Goal: Task Accomplishment & Management: Manage account settings

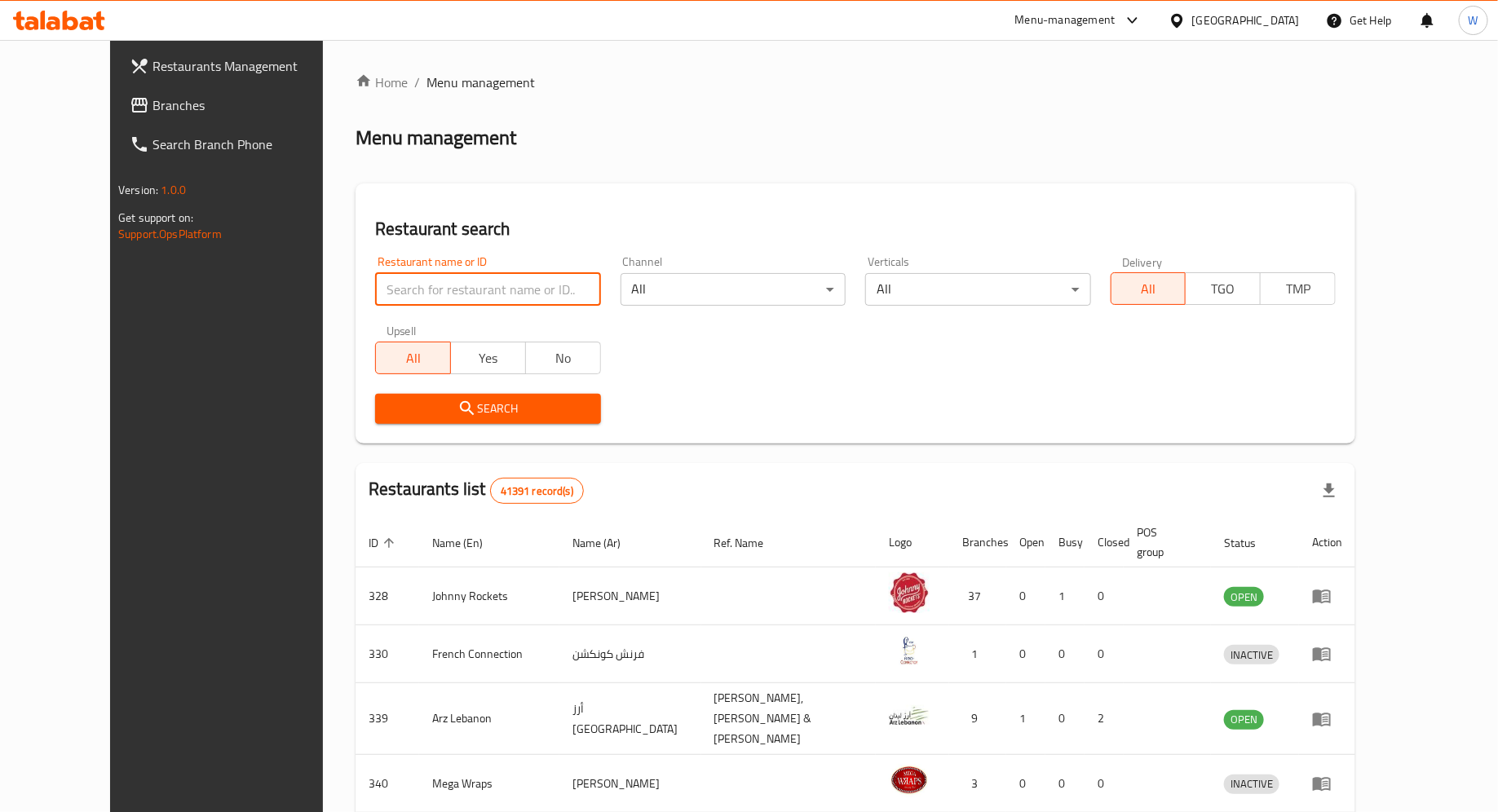
click at [477, 287] on input "search" at bounding box center [487, 289] width 225 height 33
type input "gan bei"
click at [474, 418] on button "Search" at bounding box center [487, 408] width 225 height 30
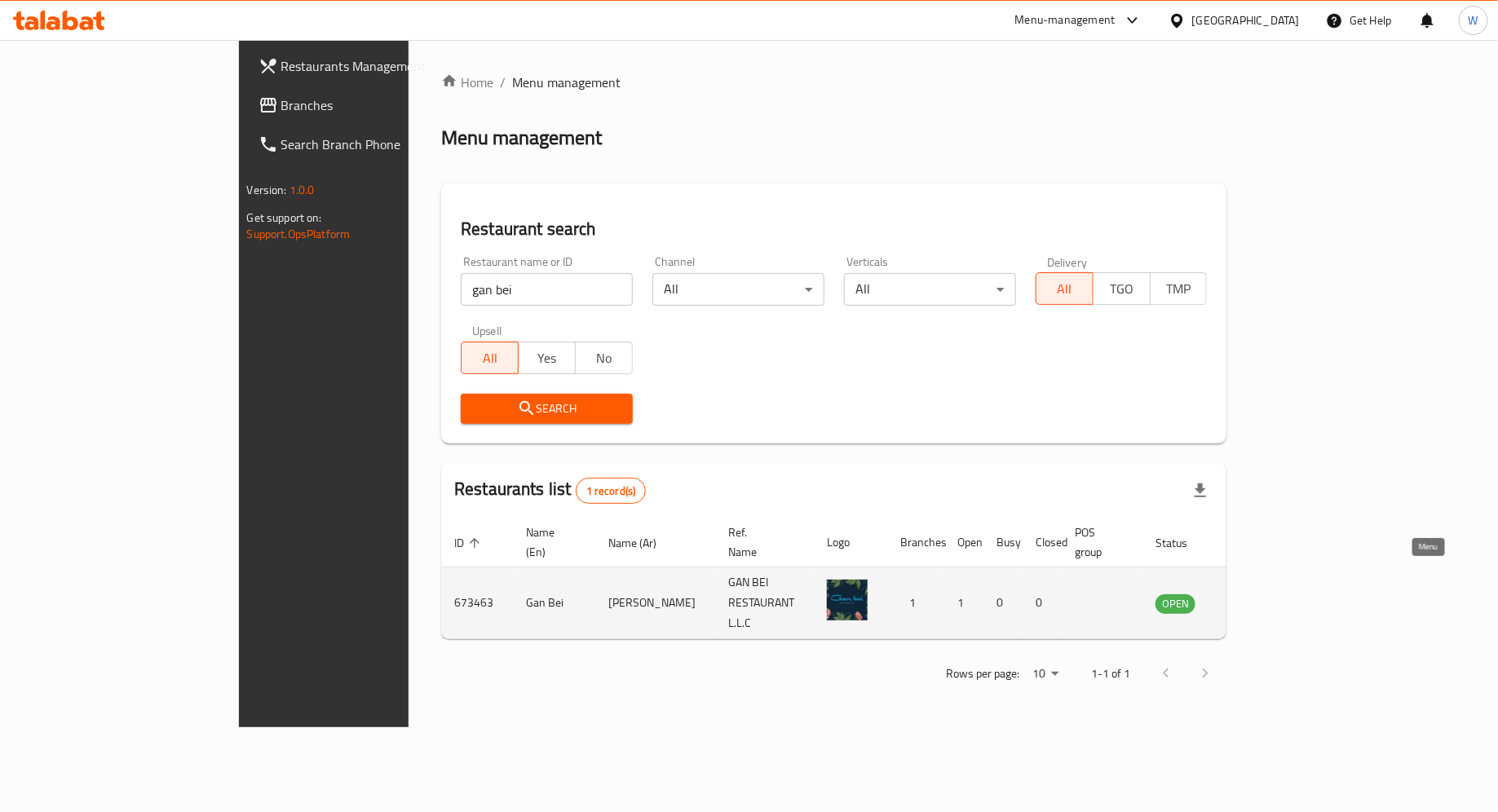
click at [1257, 600] on icon "enhanced table" at bounding box center [1255, 603] width 6 height 7
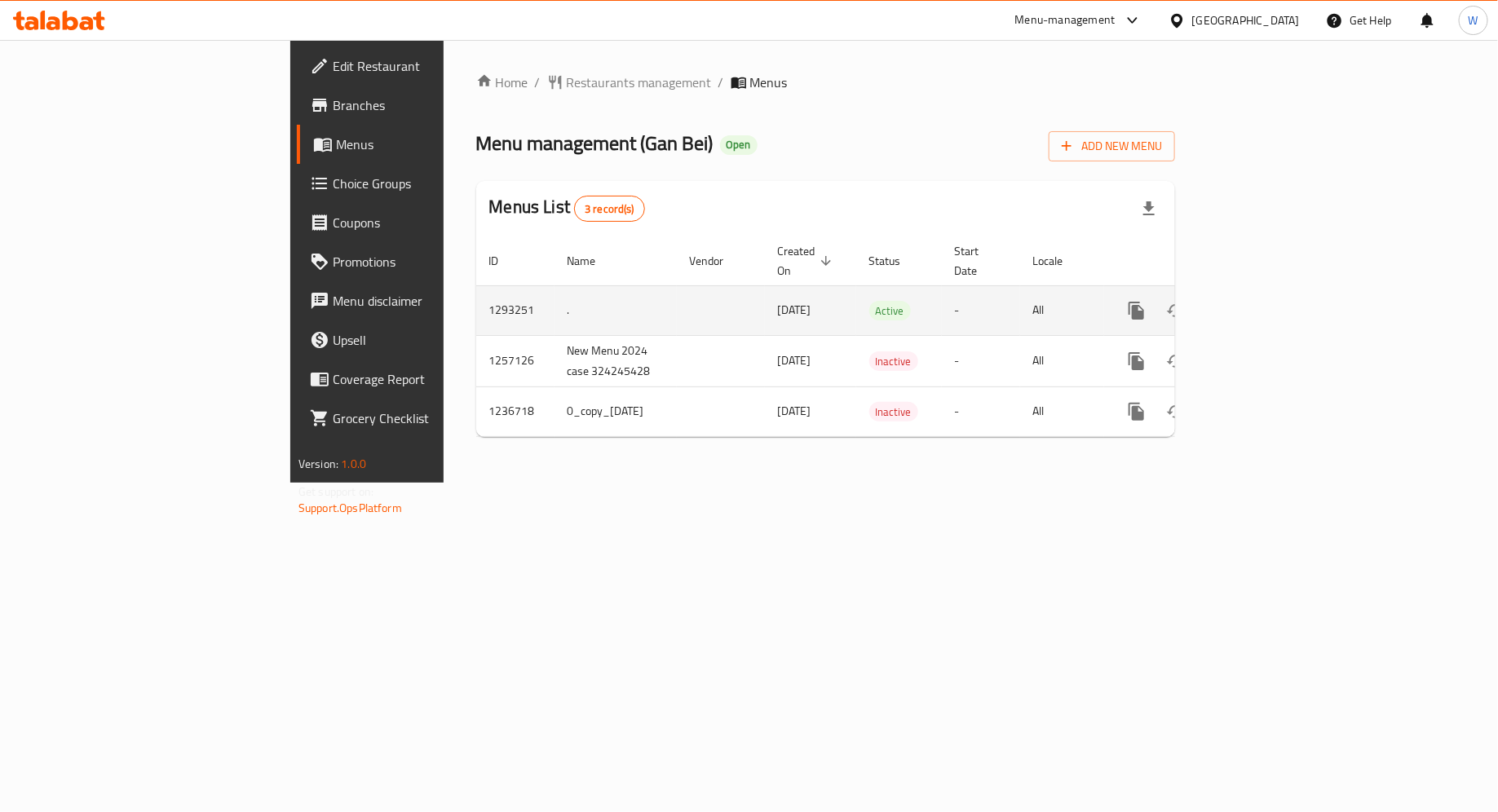
click at [555, 287] on td "." at bounding box center [616, 311] width 122 height 50
click at [677, 291] on td "enhanced table" at bounding box center [721, 311] width 88 height 50
click at [1261, 304] on icon "enhanced table" at bounding box center [1254, 311] width 15 height 15
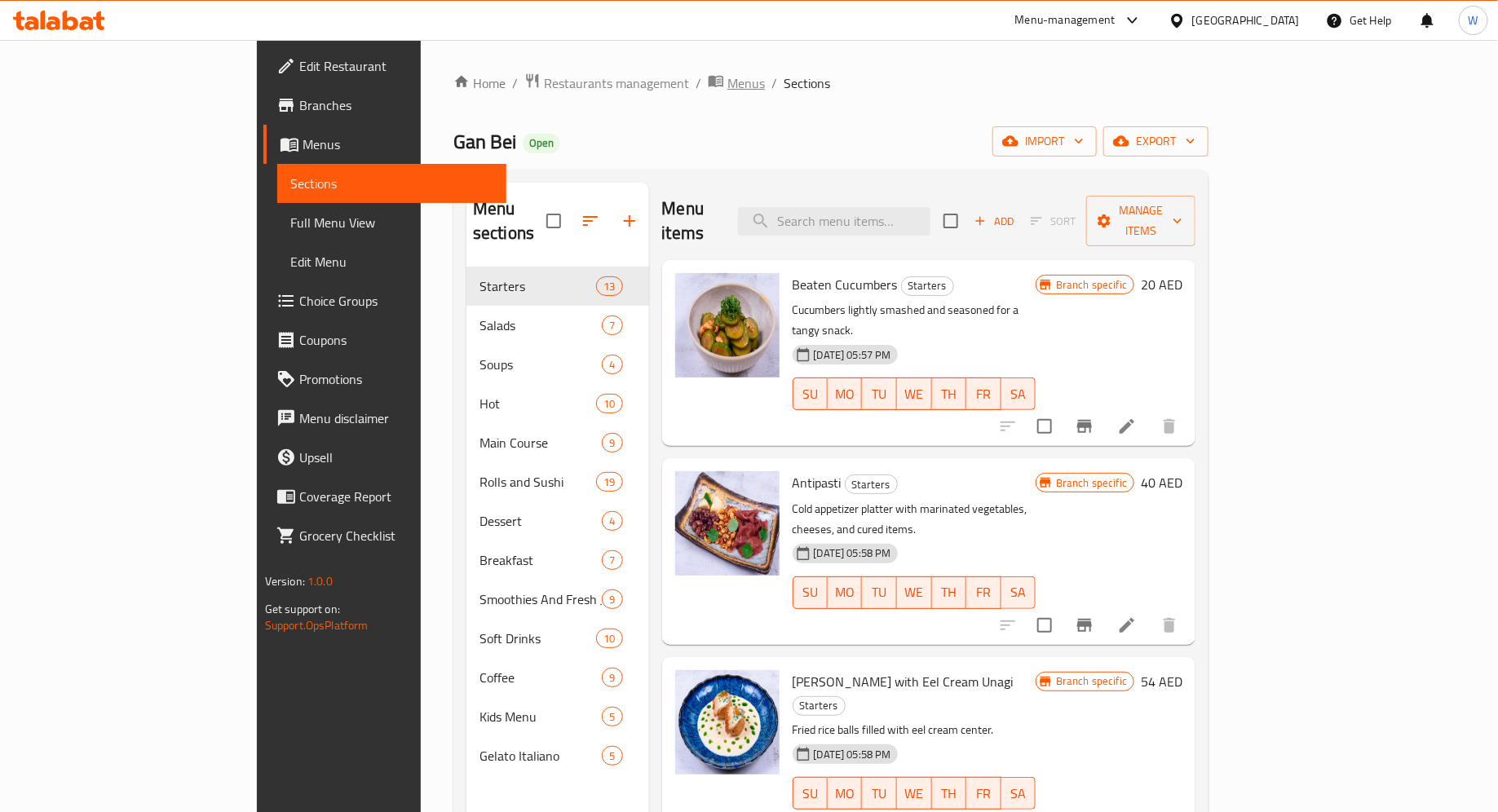
click at [728, 88] on span "Menus" at bounding box center [747, 83] width 38 height 20
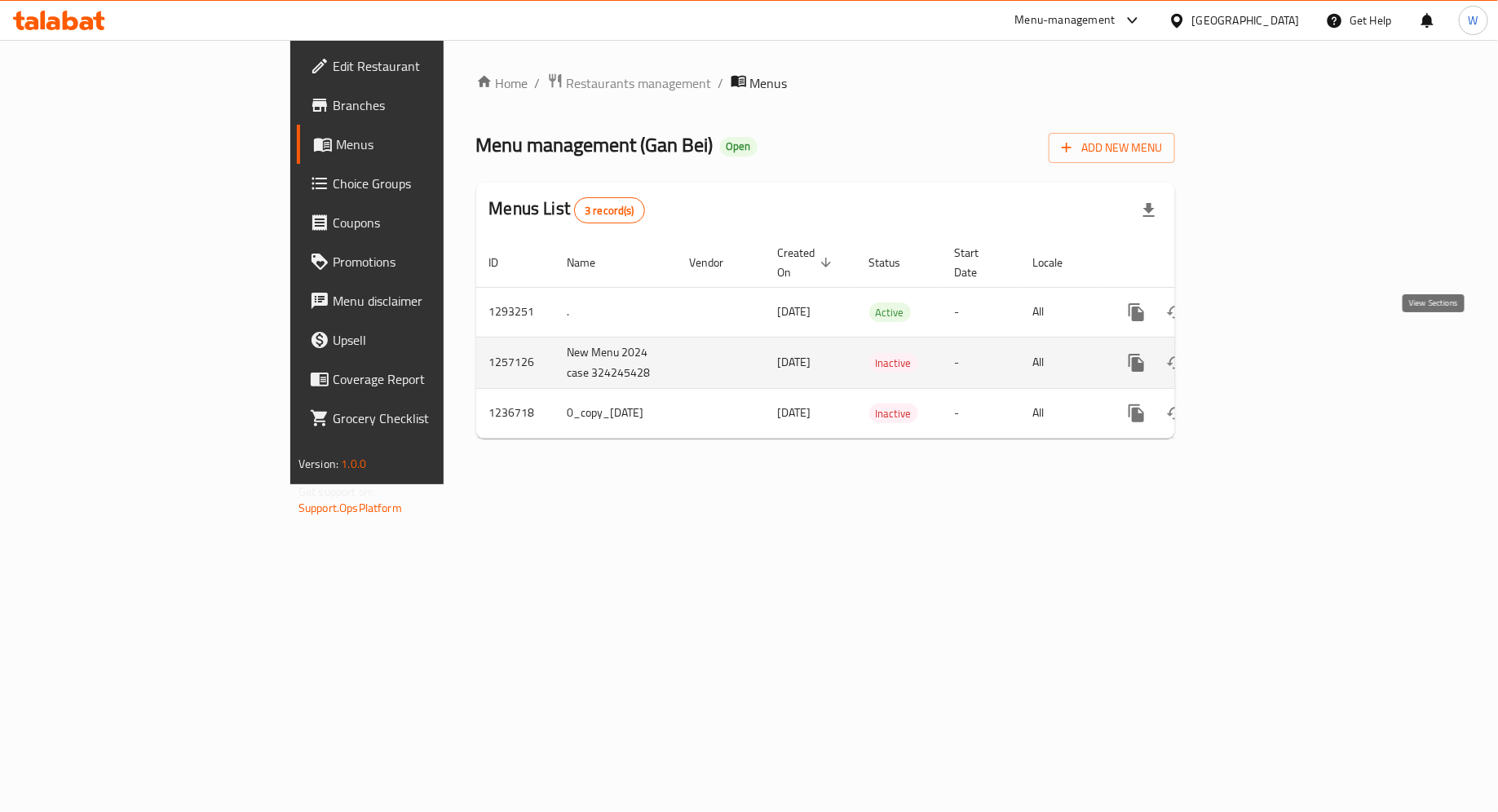
click at [1261, 356] on icon "enhanced table" at bounding box center [1254, 363] width 15 height 15
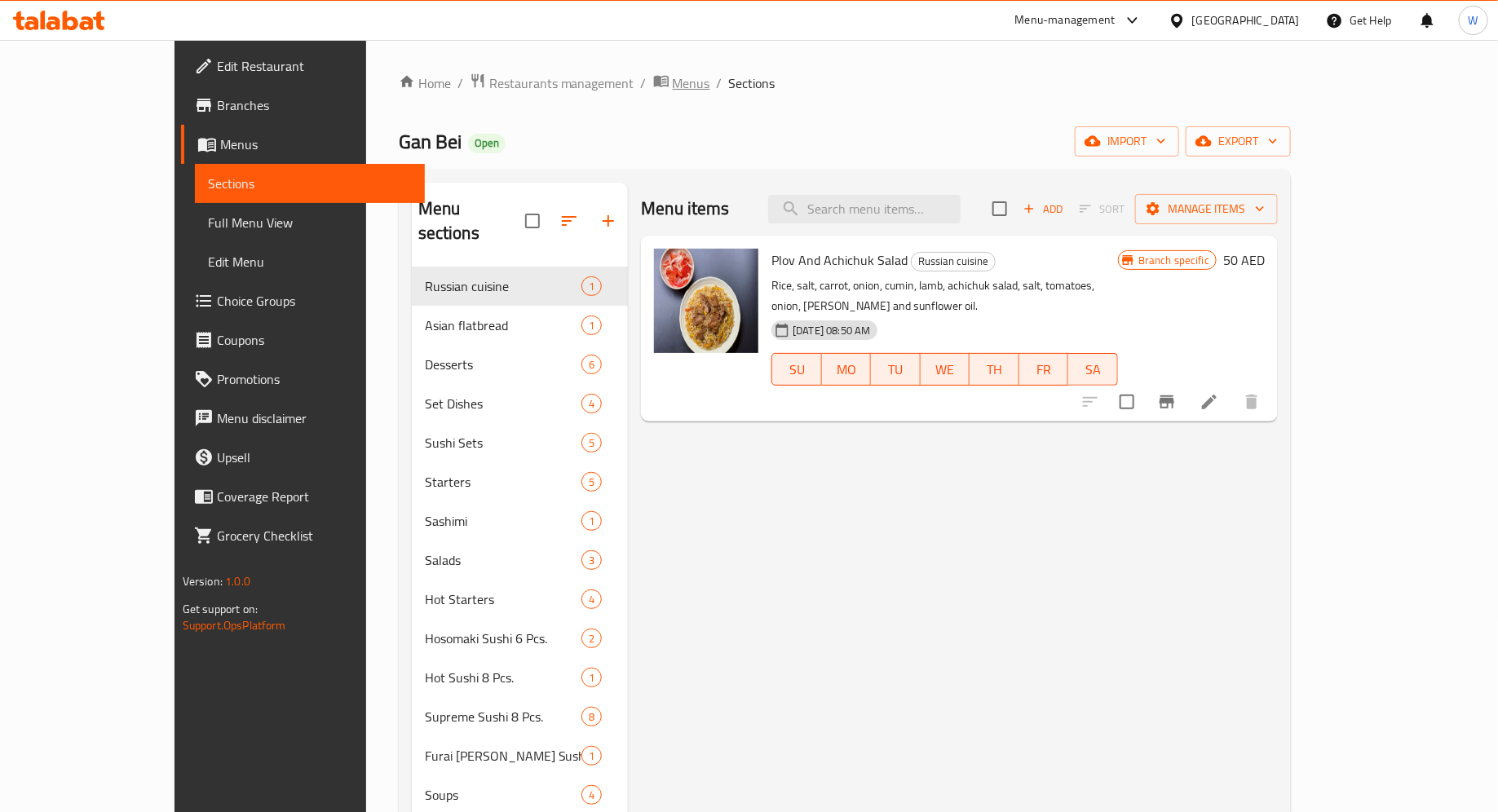
click at [673, 82] on span "Menus" at bounding box center [692, 83] width 38 height 20
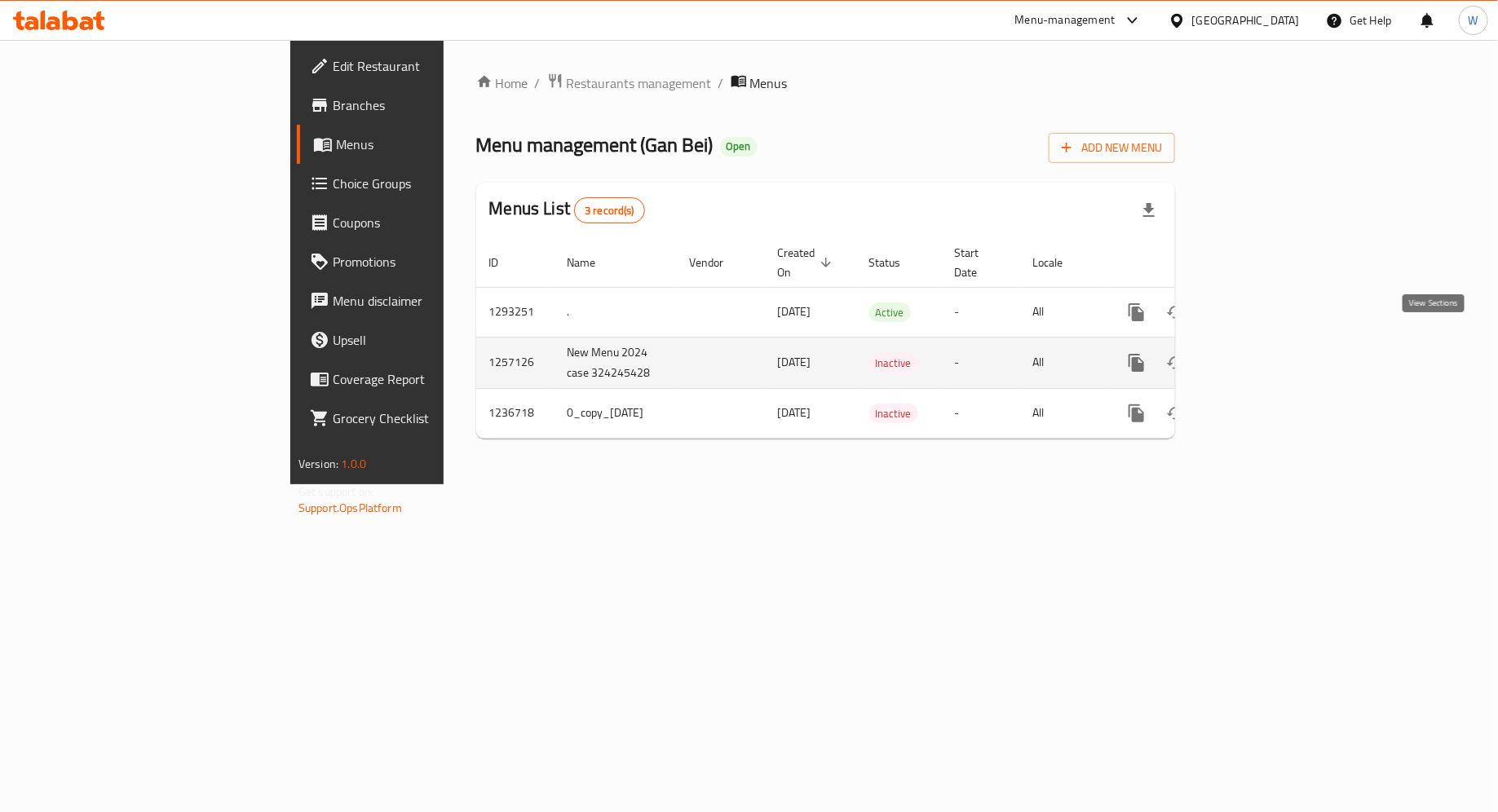
click at [1264, 353] on icon "enhanced table" at bounding box center [1254, 363] width 20 height 20
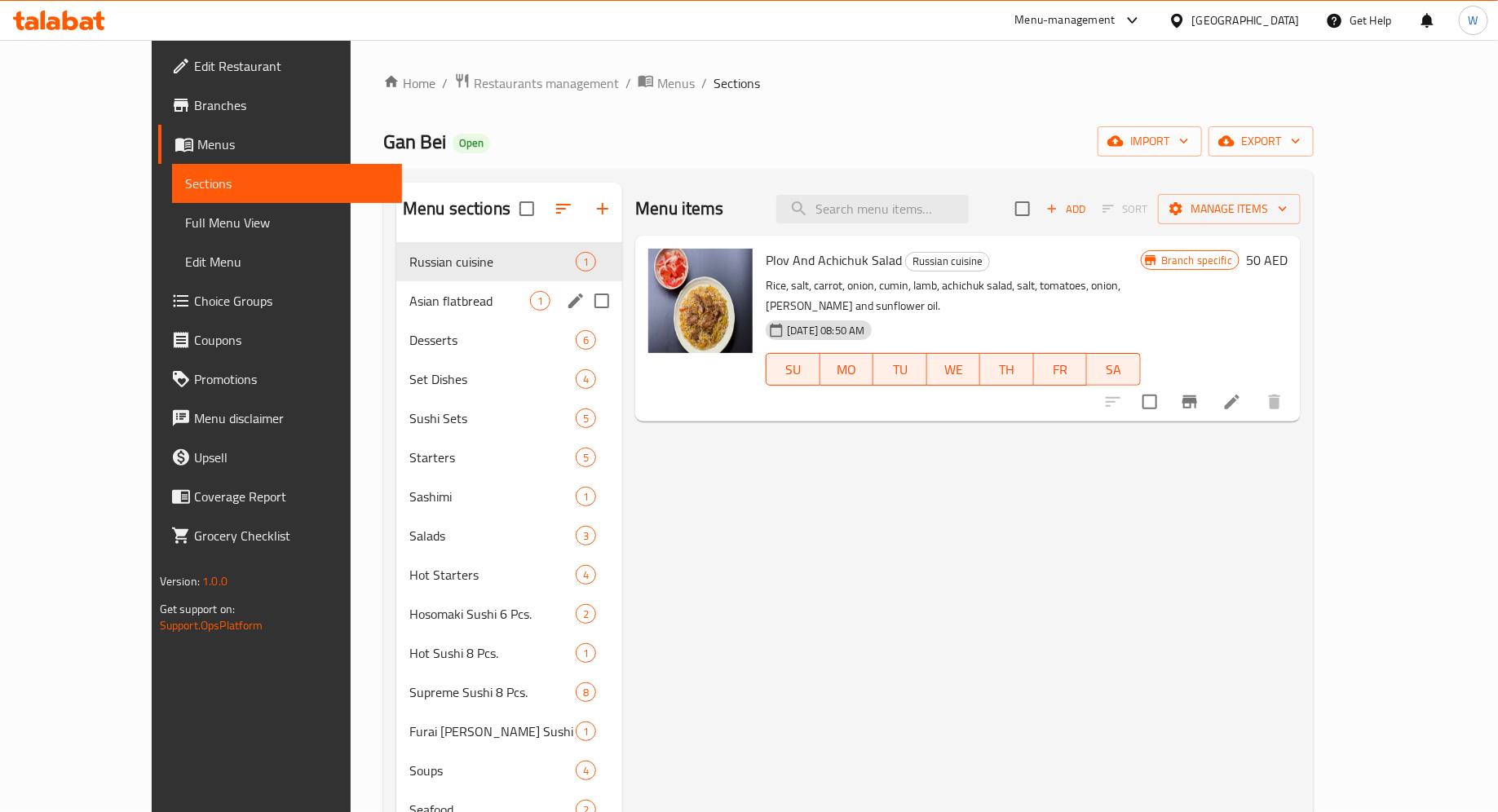
click at [397, 312] on div "Asian flatbread 1" at bounding box center [510, 301] width 226 height 39
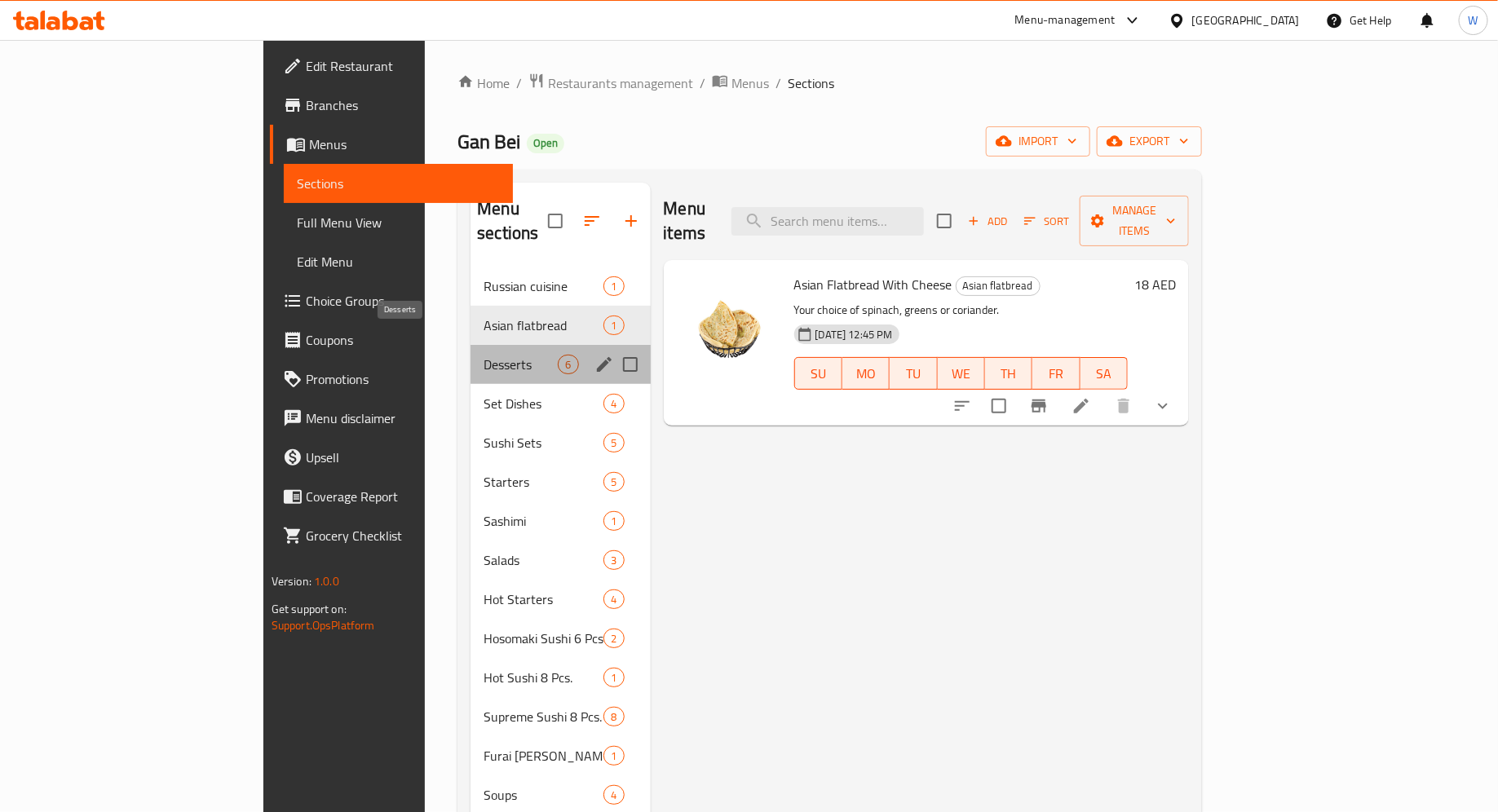
click at [484, 355] on span "Desserts" at bounding box center [521, 365] width 74 height 20
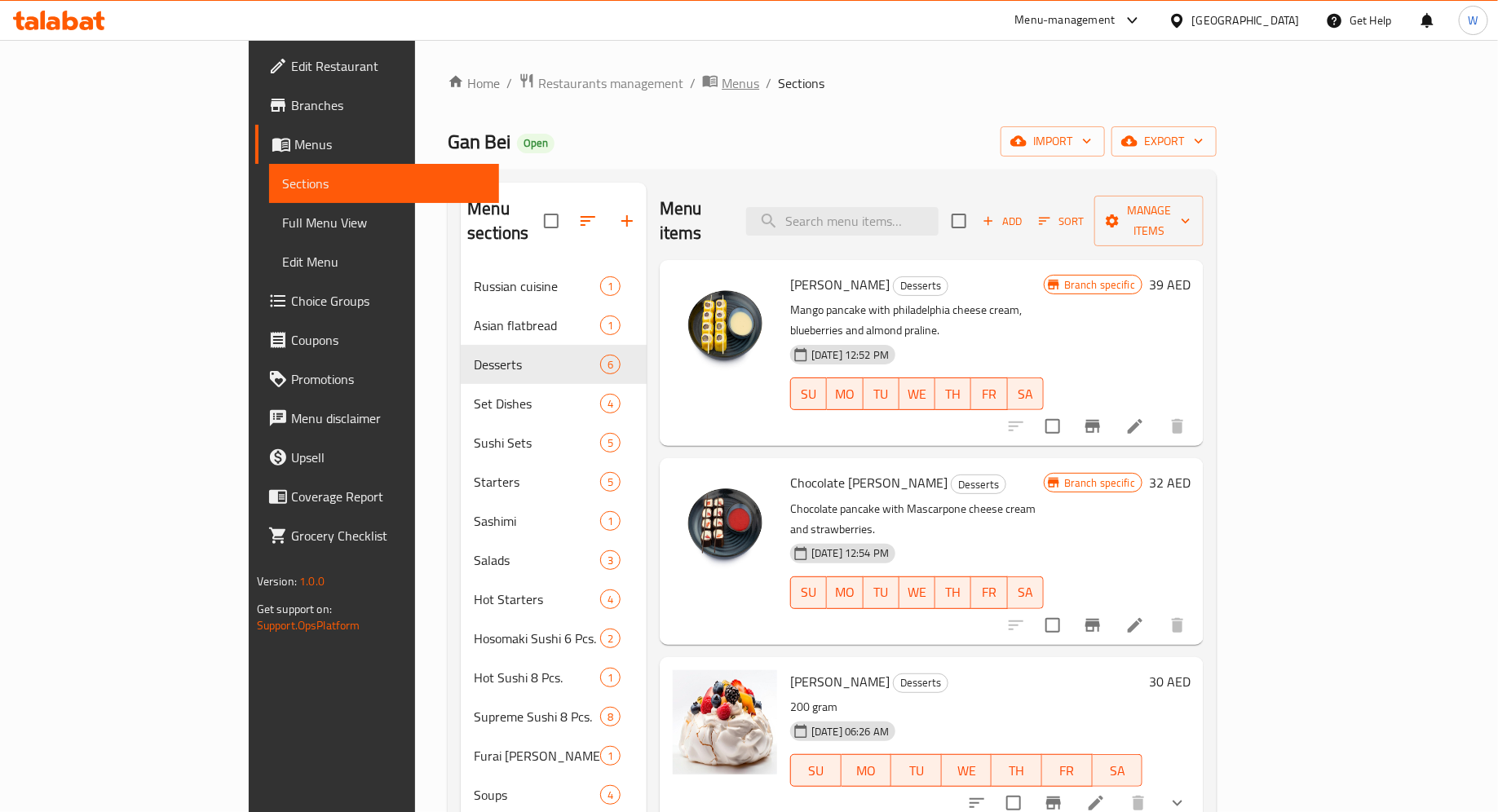
click at [722, 85] on span "Menus" at bounding box center [741, 83] width 38 height 20
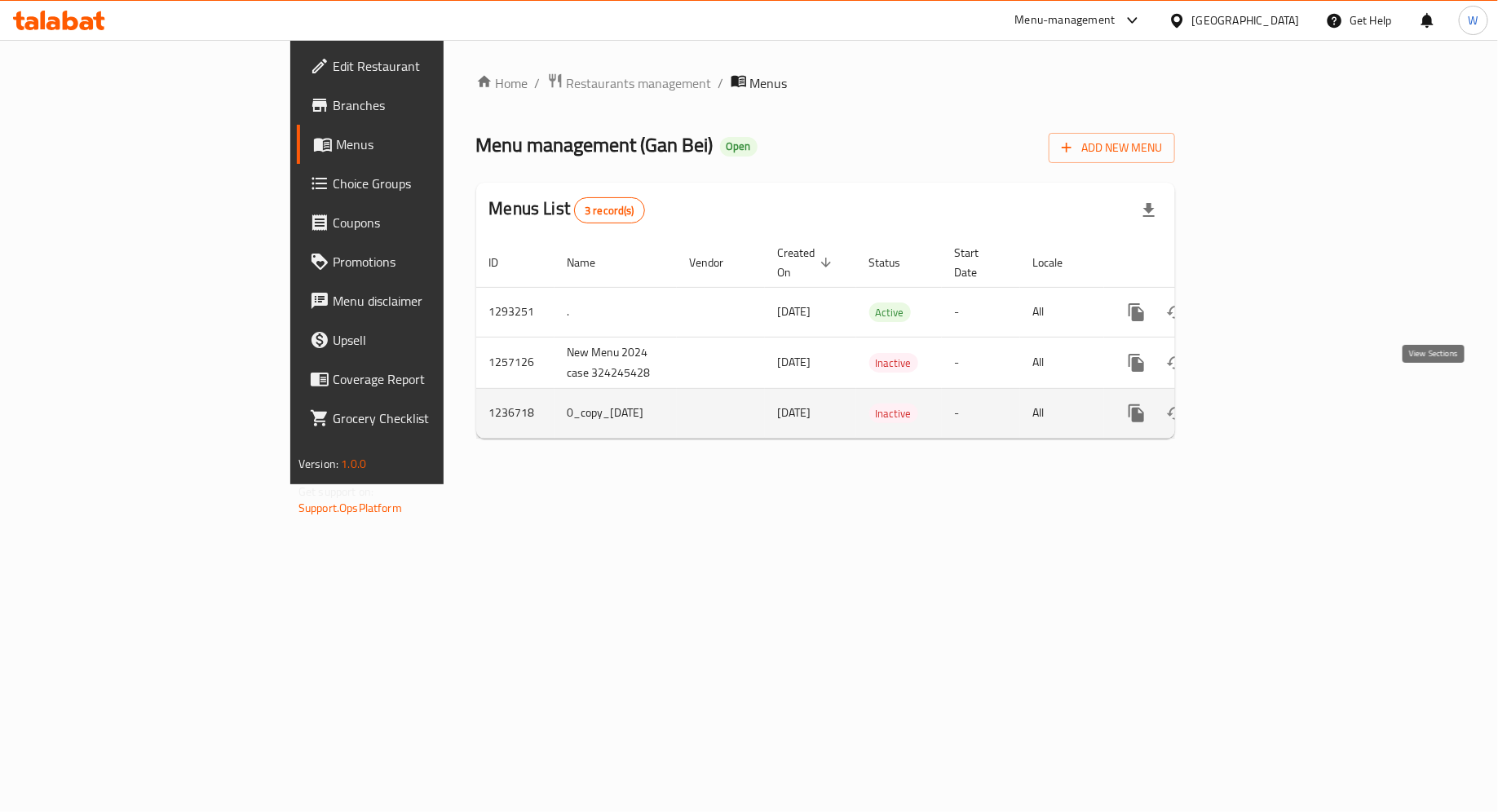
click at [1261, 406] on icon "enhanced table" at bounding box center [1254, 412] width 15 height 15
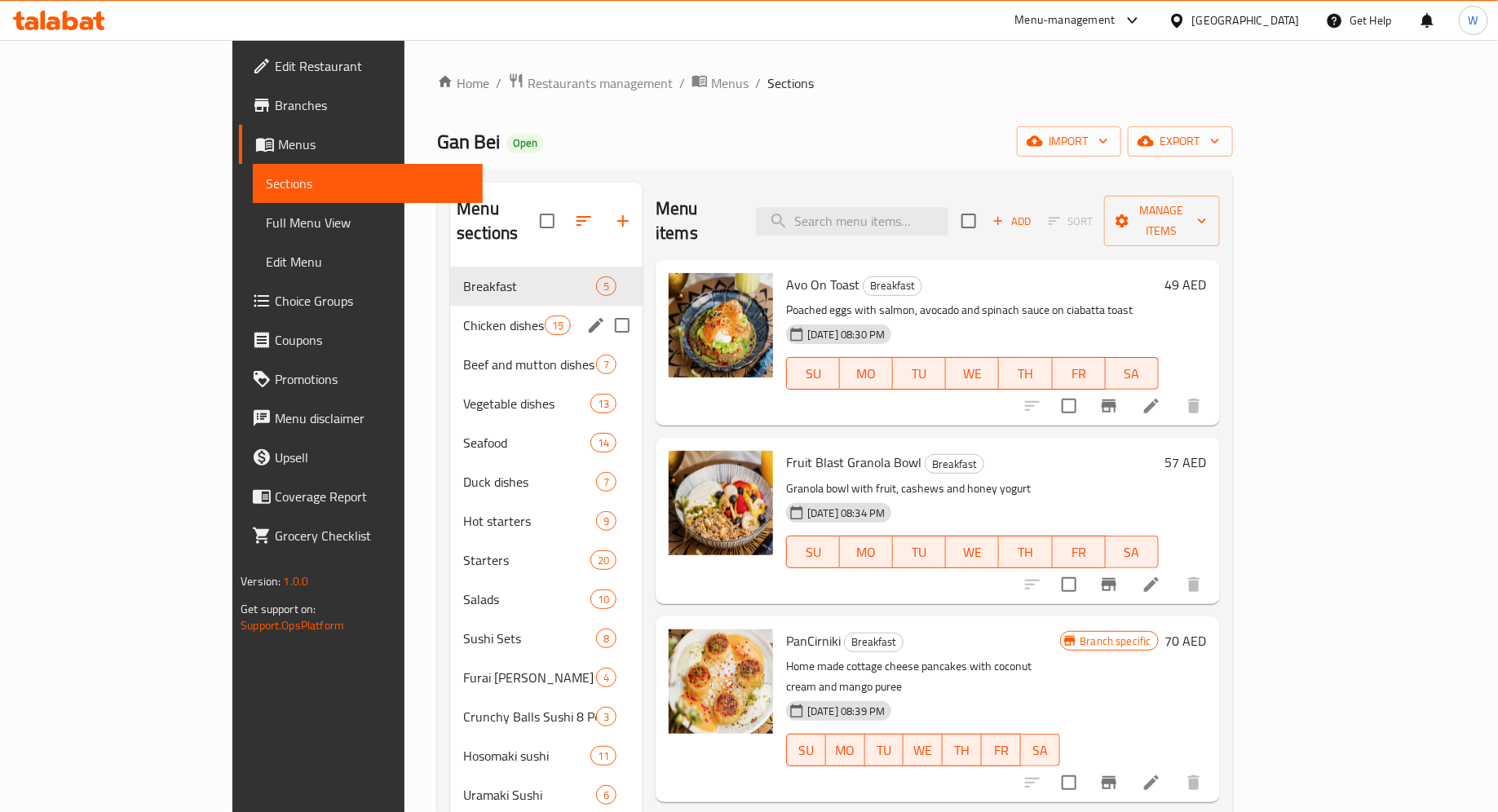
click at [450, 319] on div "Chicken dishes 15" at bounding box center [546, 325] width 193 height 39
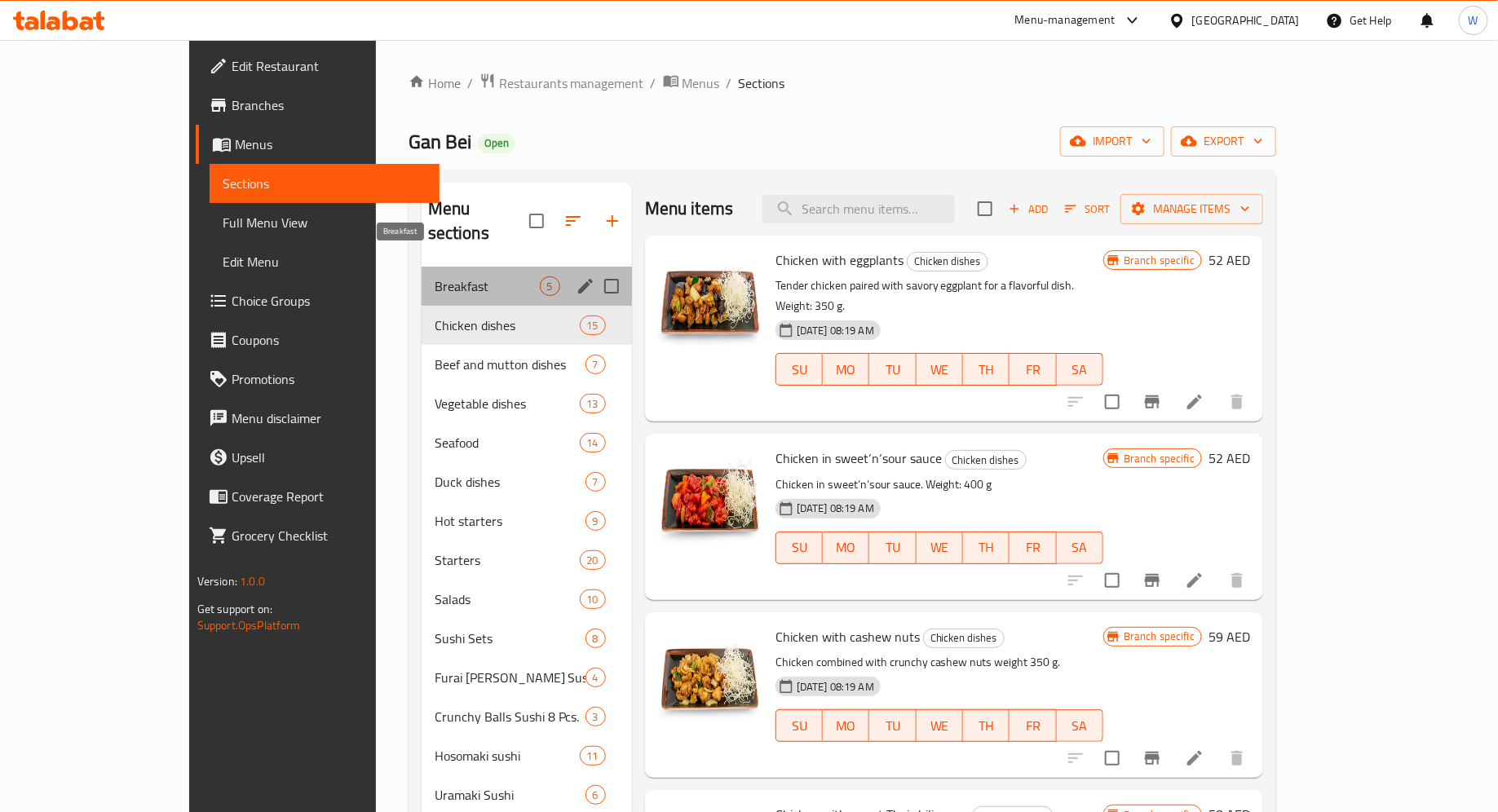
click at [435, 277] on span "Breakfast" at bounding box center [487, 287] width 105 height 20
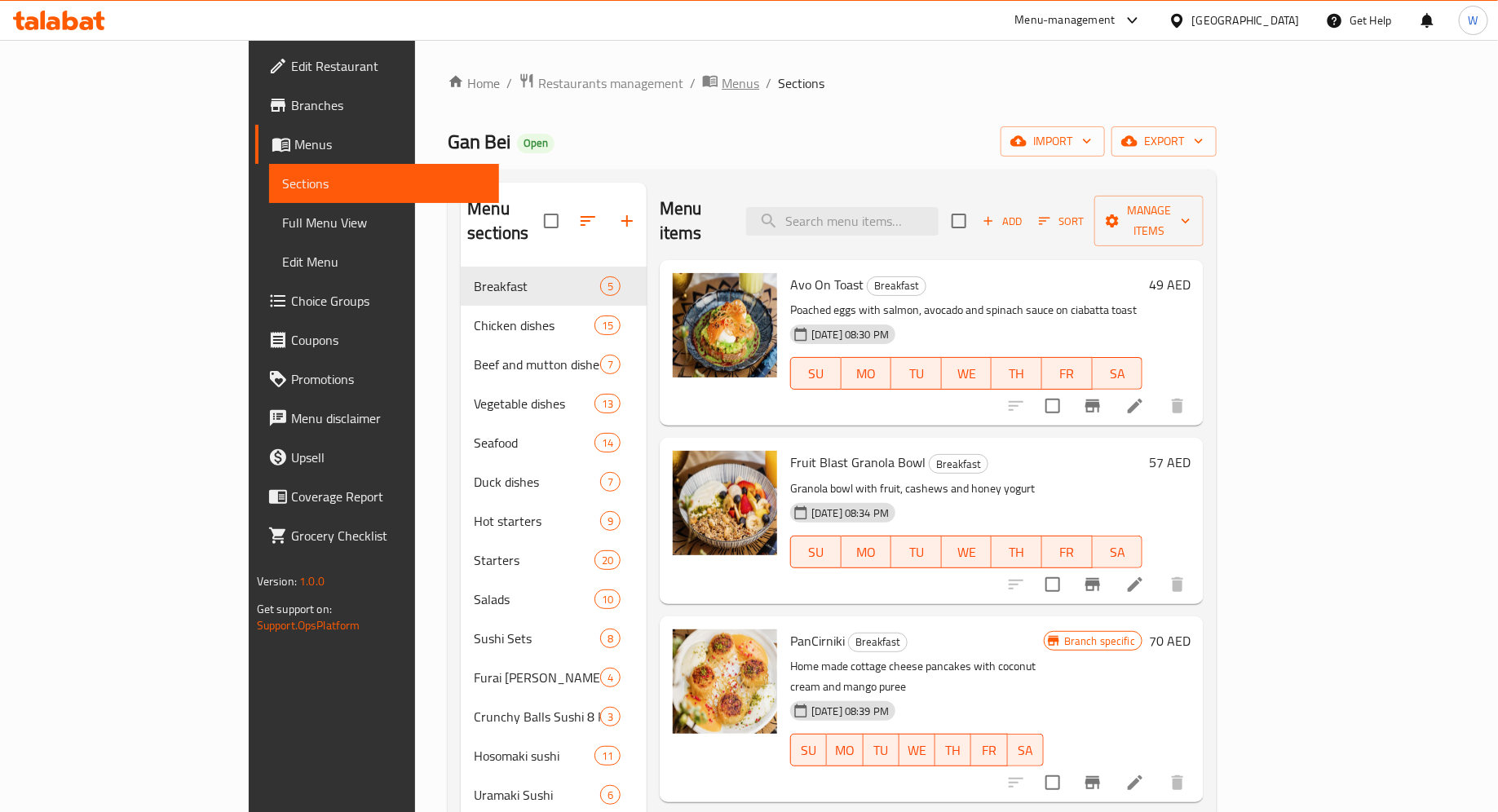
click at [703, 86] on span "breadcrumb" at bounding box center [713, 83] width 20 height 21
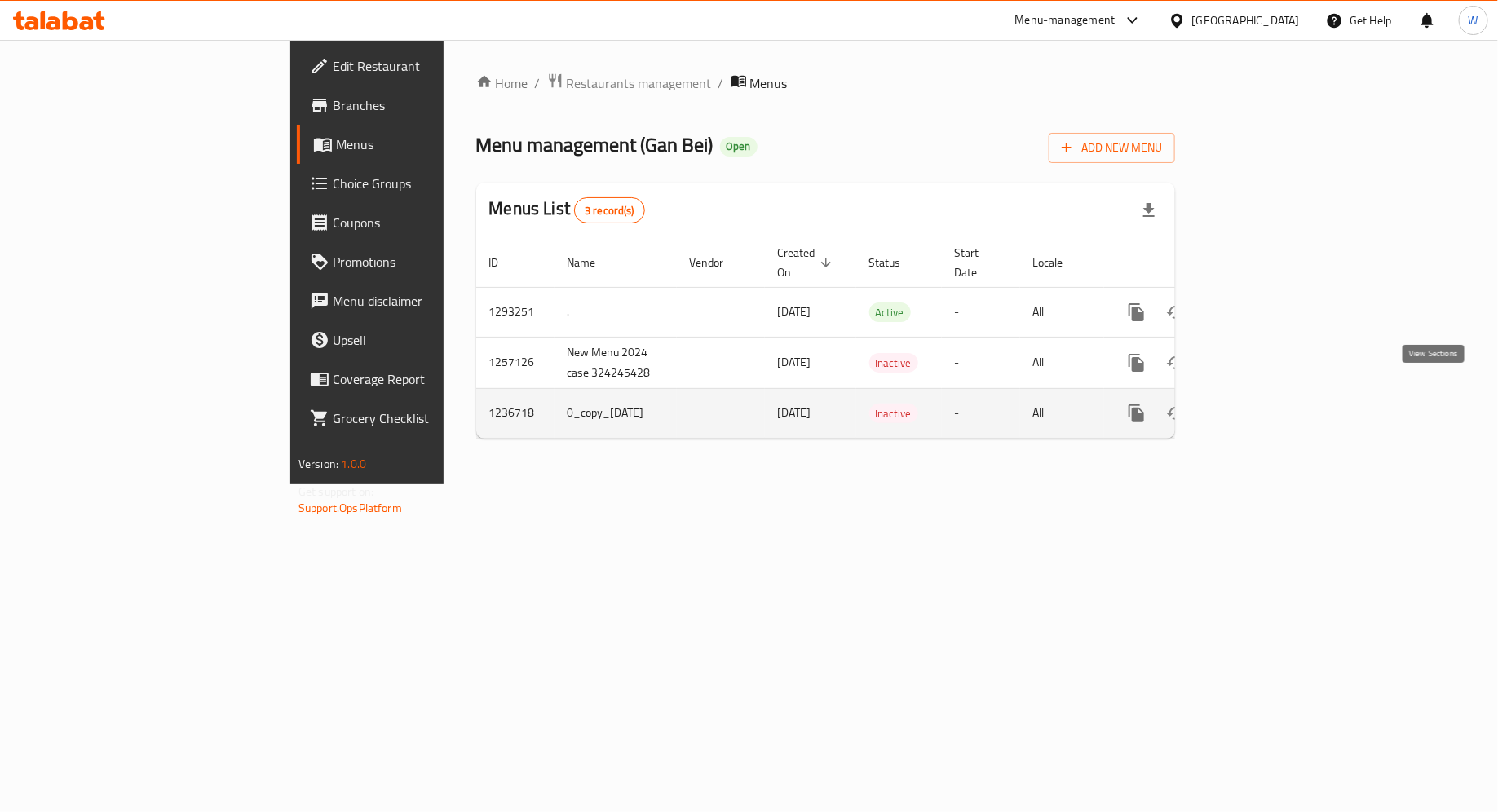
click at [1264, 404] on icon "enhanced table" at bounding box center [1254, 413] width 20 height 20
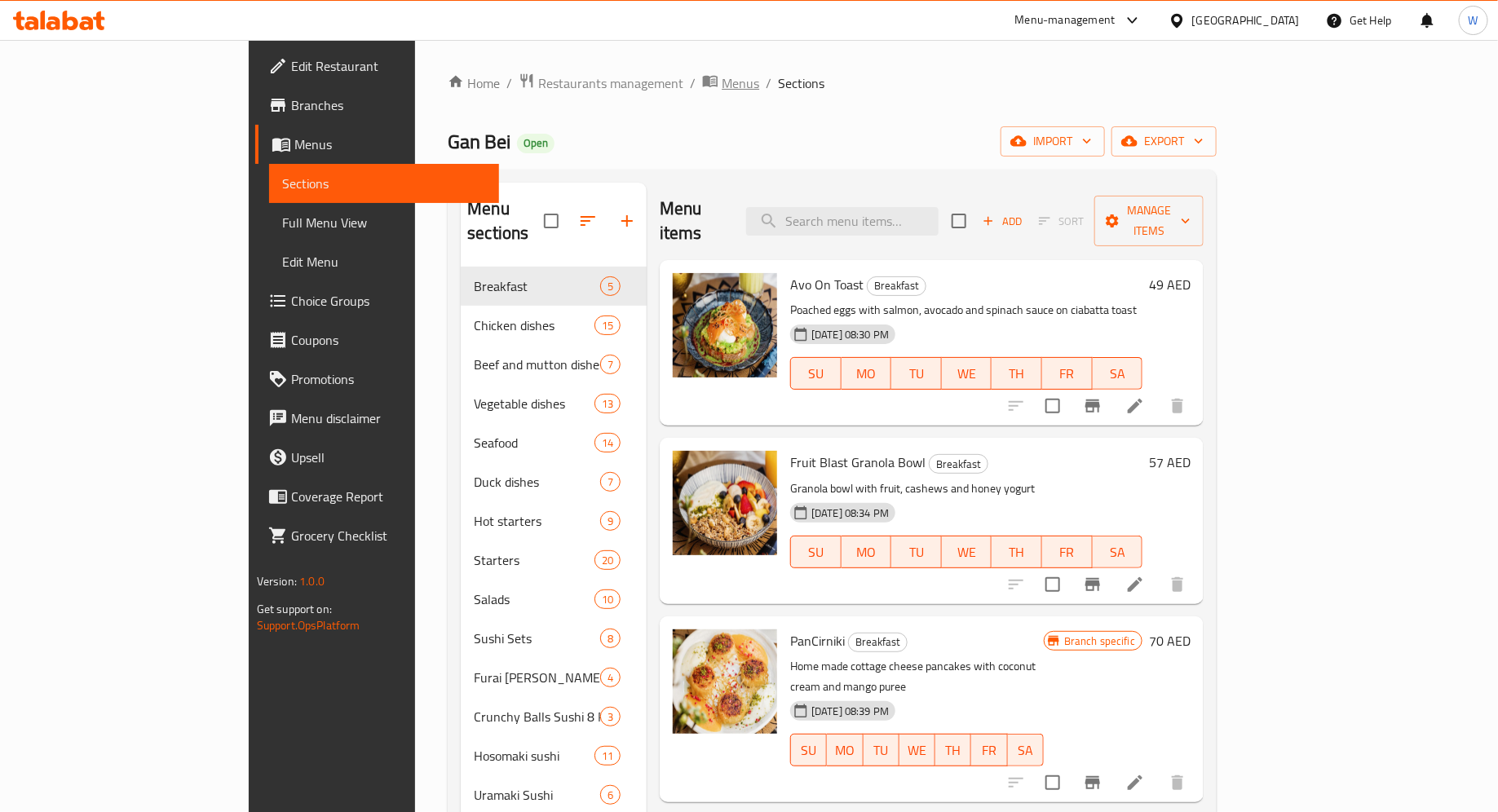
click at [722, 83] on span "Menus" at bounding box center [741, 83] width 38 height 20
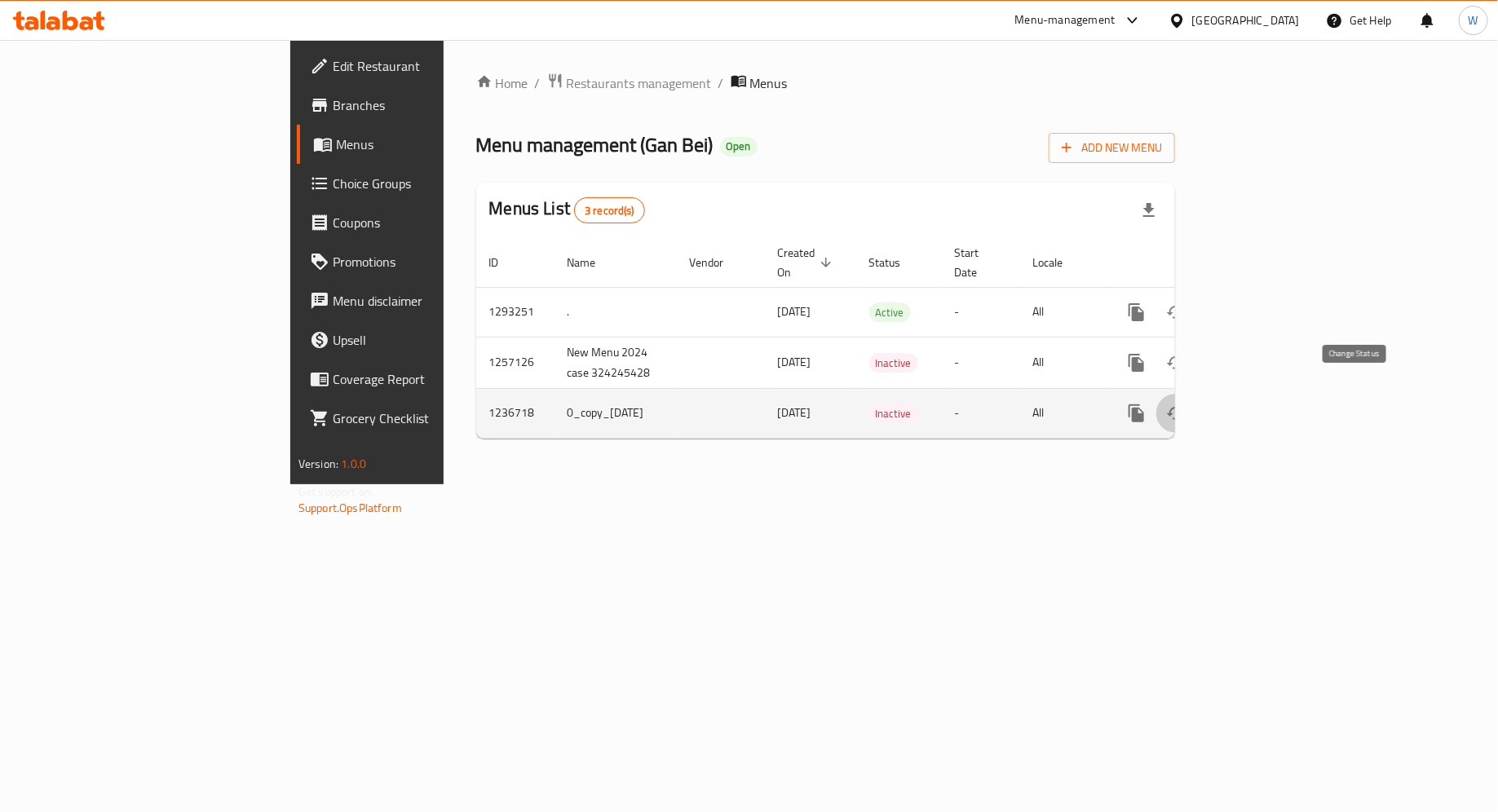
click at [1186, 404] on icon "enhanced table" at bounding box center [1176, 413] width 20 height 20
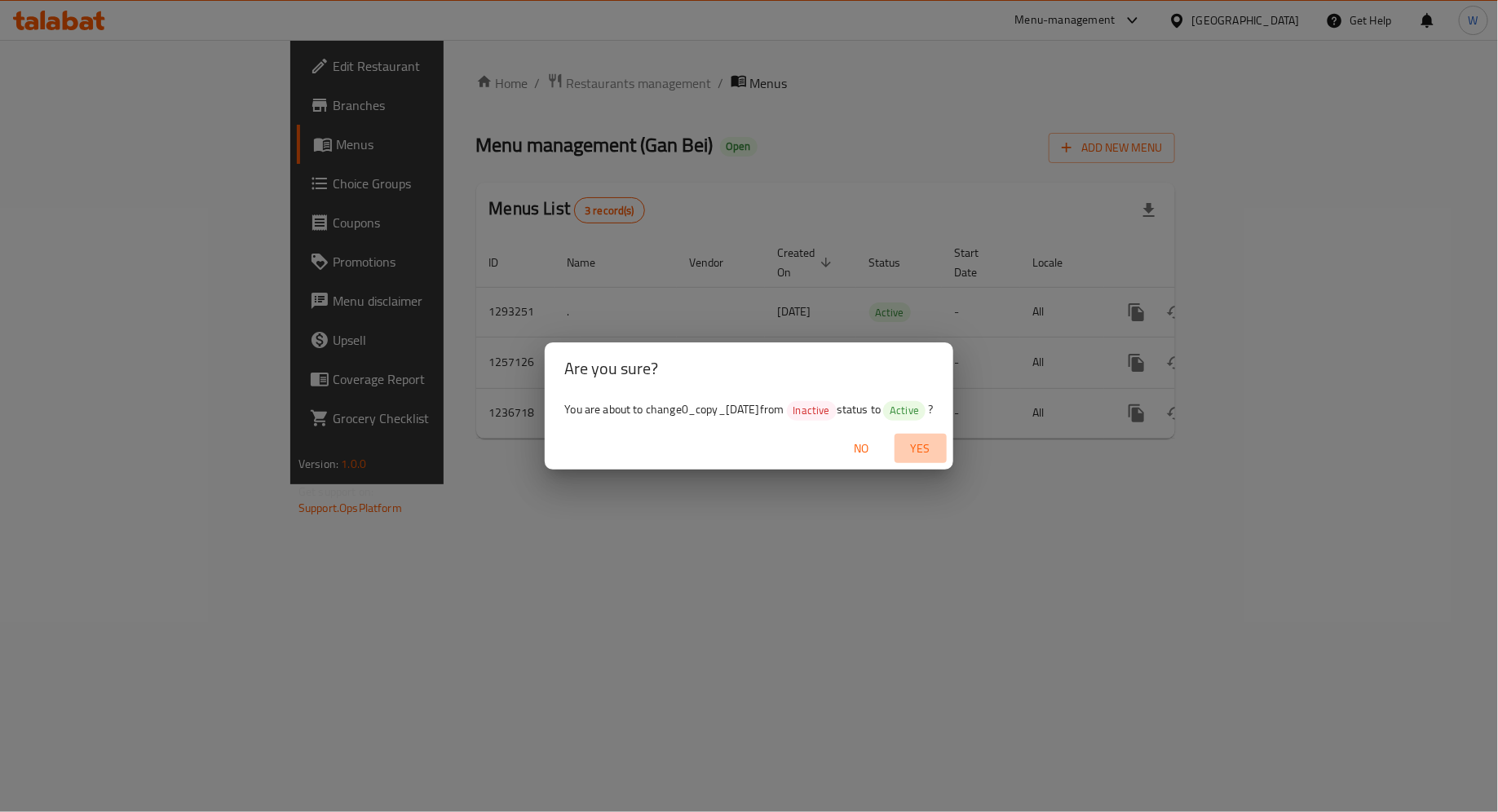
click at [940, 453] on span "Yes" at bounding box center [920, 448] width 39 height 20
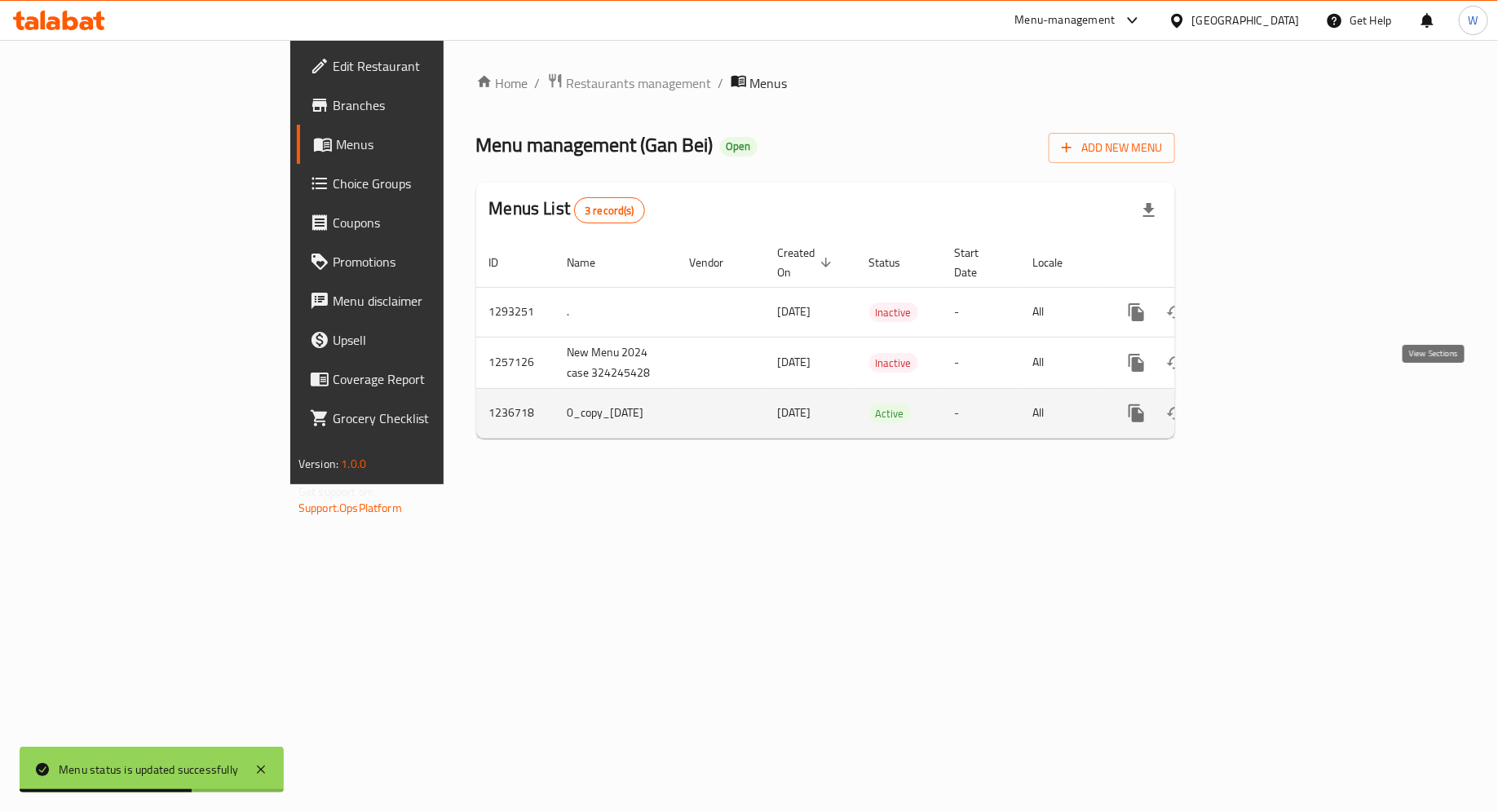
click at [1264, 404] on icon "enhanced table" at bounding box center [1254, 413] width 20 height 20
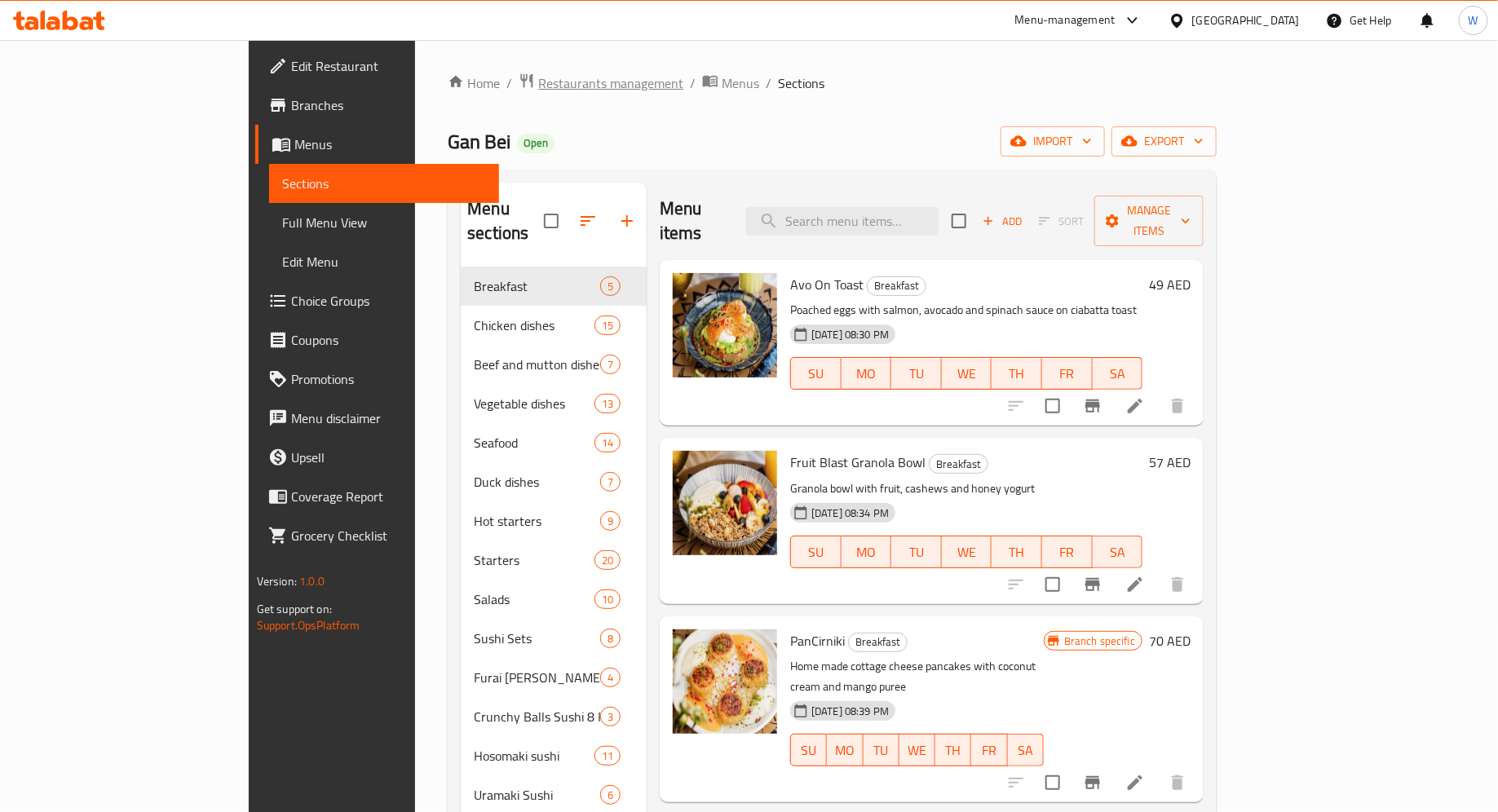
click at [539, 86] on span "Restaurants management" at bounding box center [611, 83] width 145 height 20
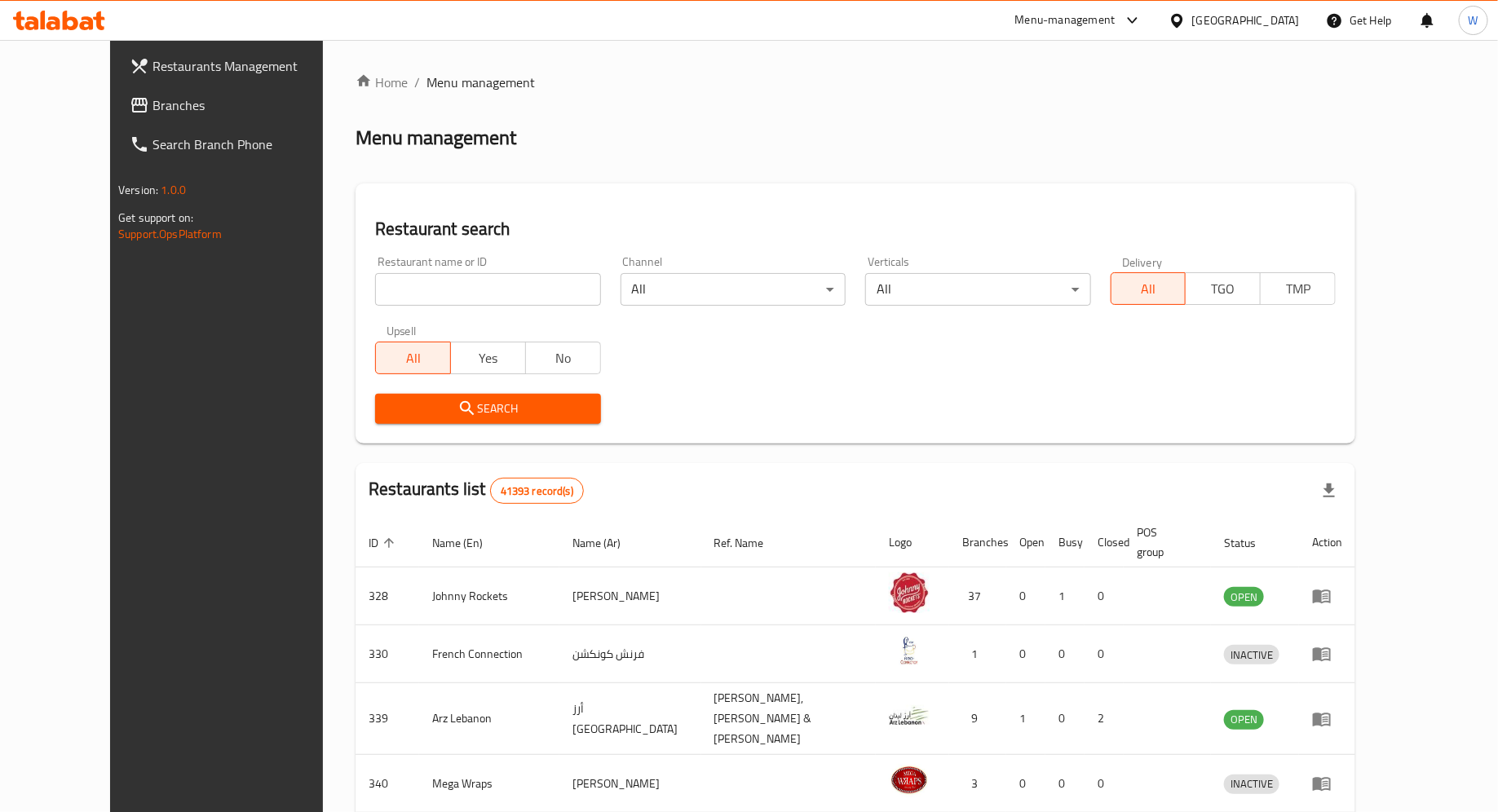
click at [472, 282] on div "Home / Menu management Menu management Restaurant search Restaurant name or ID …" at bounding box center [855, 644] width 1000 height 1143
click at [475, 290] on input "search" at bounding box center [487, 289] width 225 height 33
type input "haidilao"
click button "Search" at bounding box center [487, 408] width 225 height 30
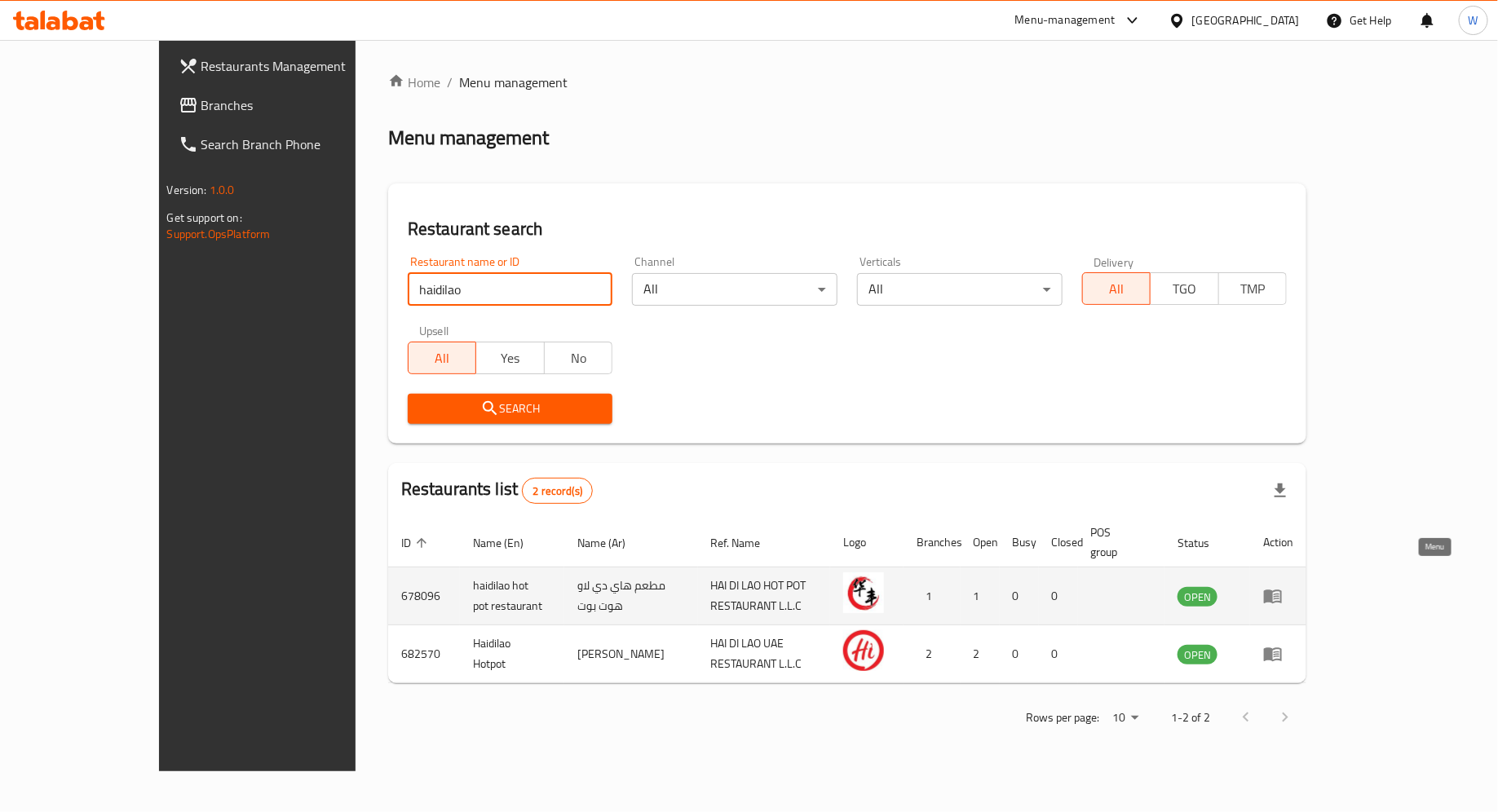
click at [1282, 590] on icon "enhanced table" at bounding box center [1273, 597] width 18 height 14
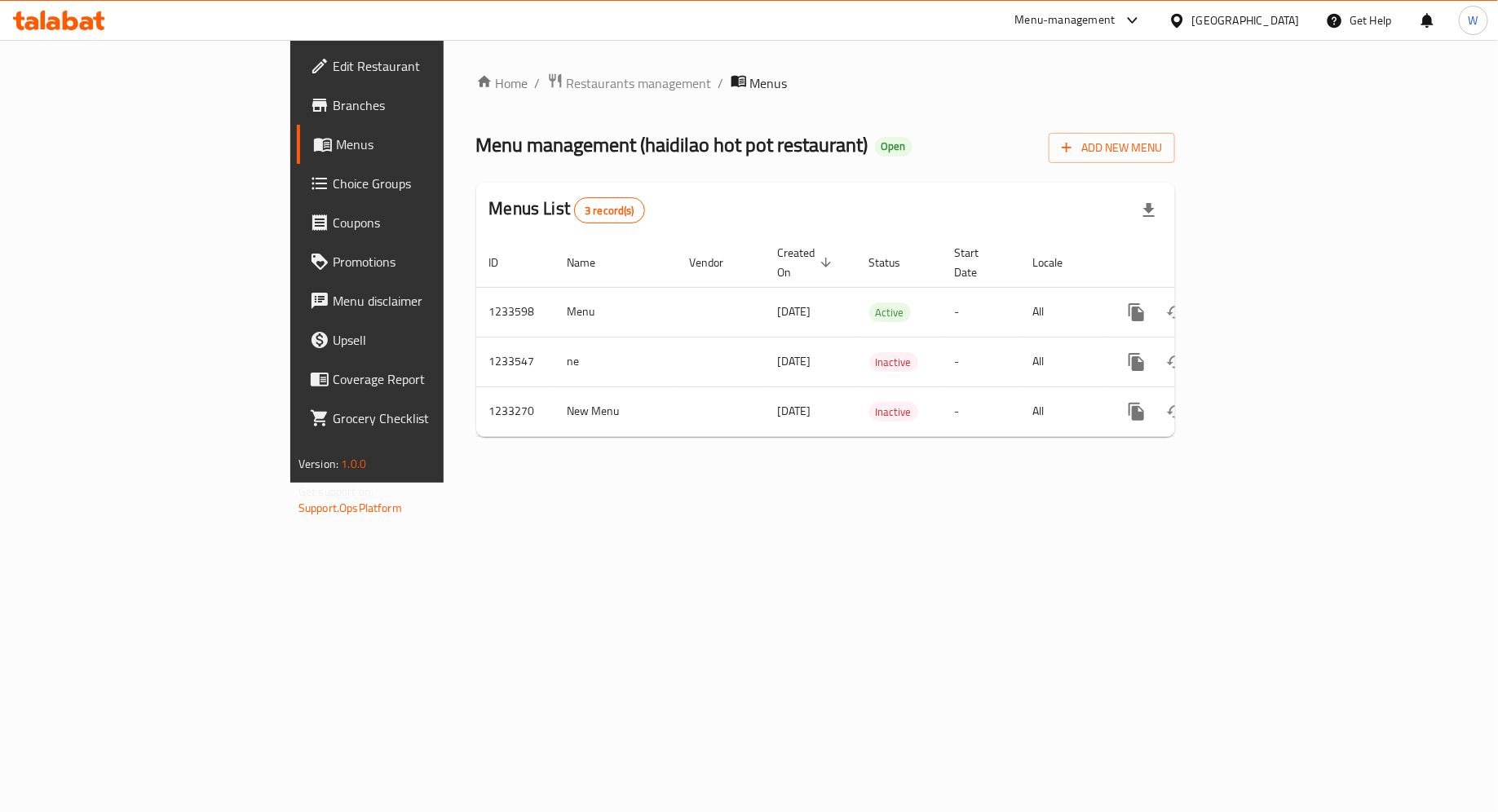
click at [333, 67] on span "Edit Restaurant" at bounding box center [430, 66] width 195 height 20
click at [333, 109] on span "Branches" at bounding box center [430, 105] width 195 height 20
